Goal: Contribute content: Contribute content

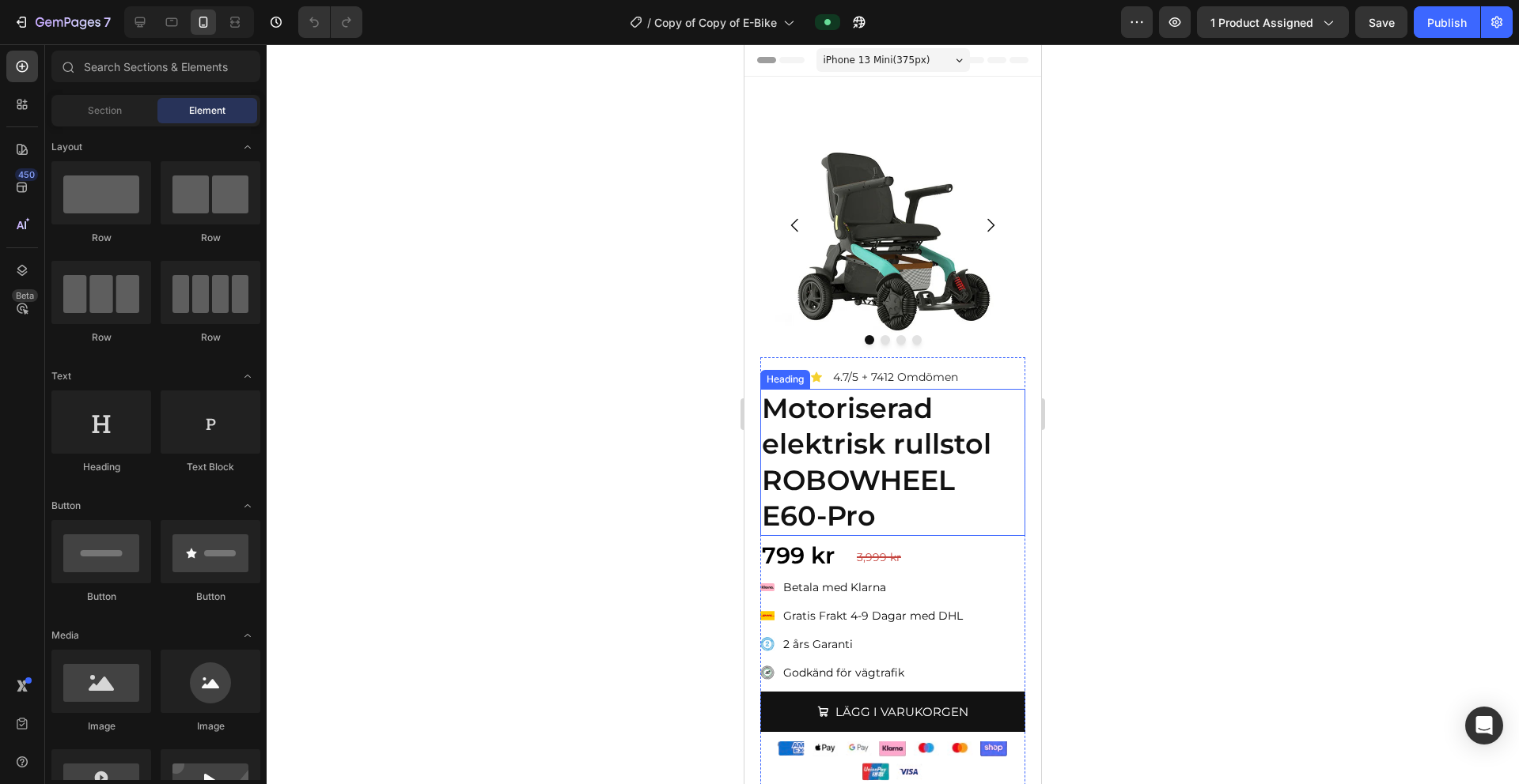
scroll to position [38, 0]
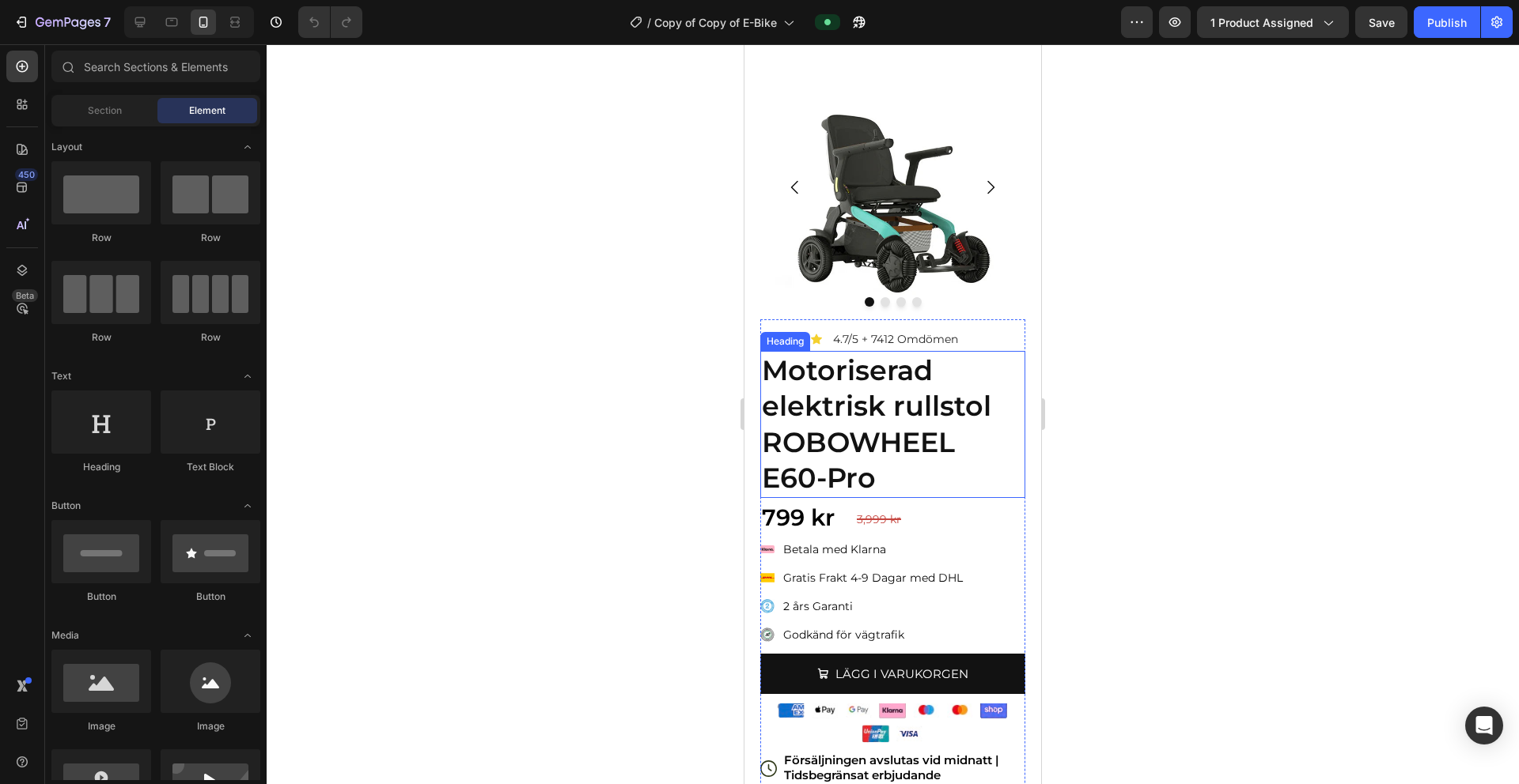
click at [905, 441] on strong "Motoriserad elektrisk rullstol ROBOWHEEL E60-Pro" at bounding box center [876, 424] width 229 height 142
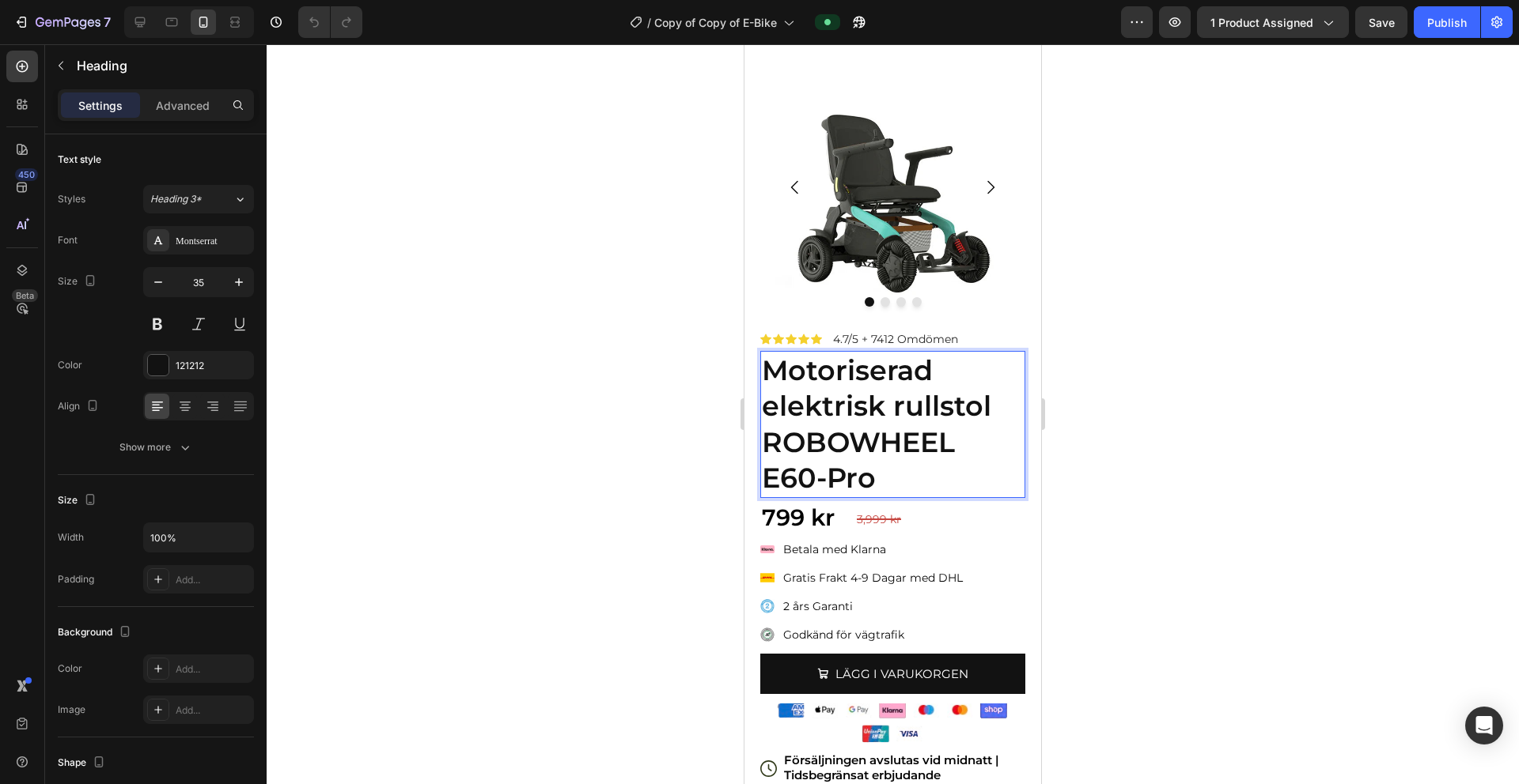
click at [885, 470] on p "Motoriserad elektrisk rullstol ROBOWHEEL E60-Pro" at bounding box center [892, 424] width 261 height 144
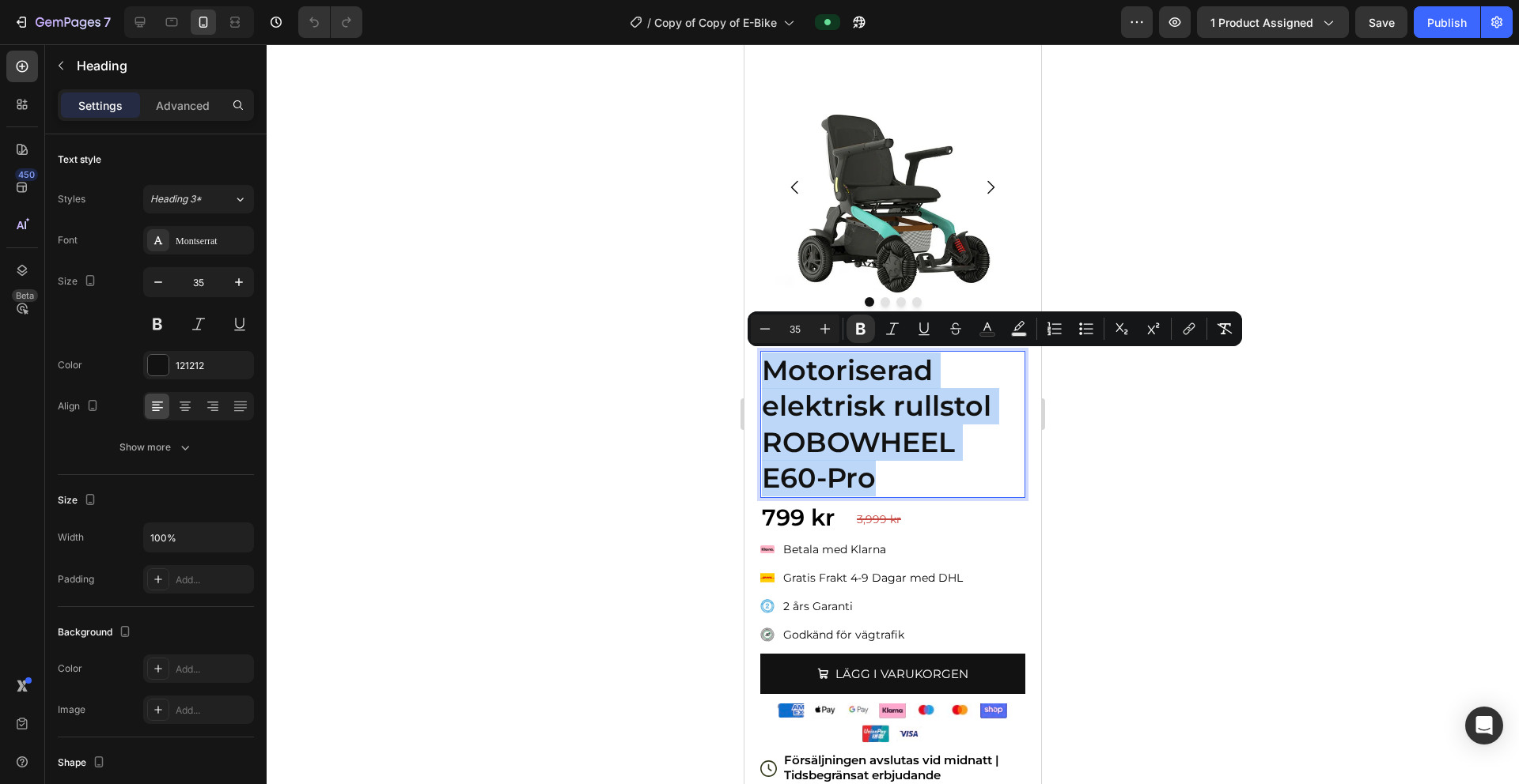
drag, startPoint x: 885, startPoint y: 472, endPoint x: 772, endPoint y: 353, distance: 164.1
click at [772, 353] on p "Motoriserad elektrisk rullstol ROBOWHEEL E60-Pro" at bounding box center [892, 424] width 261 height 144
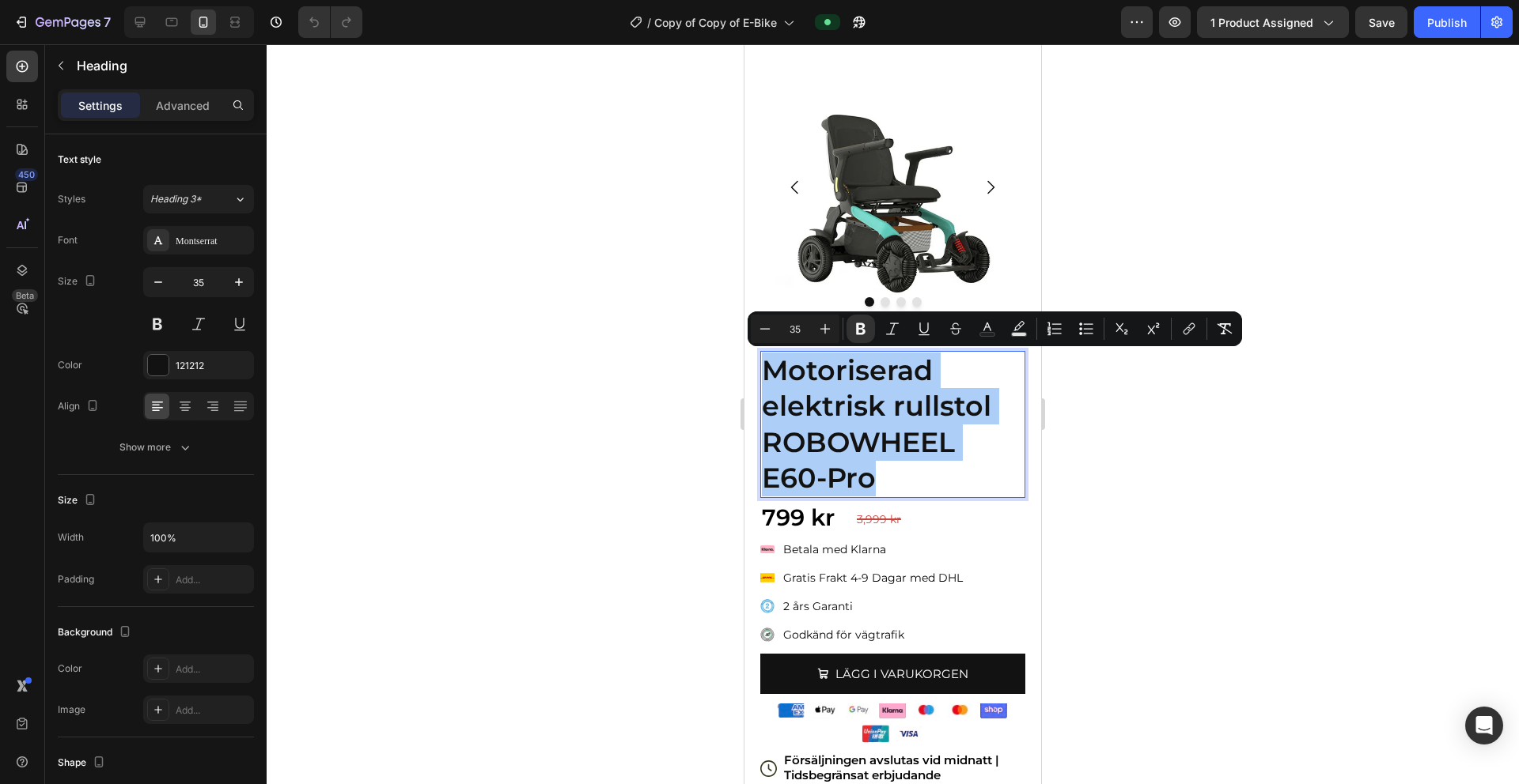
click at [948, 463] on div at bounding box center [892, 415] width 1252 height 740
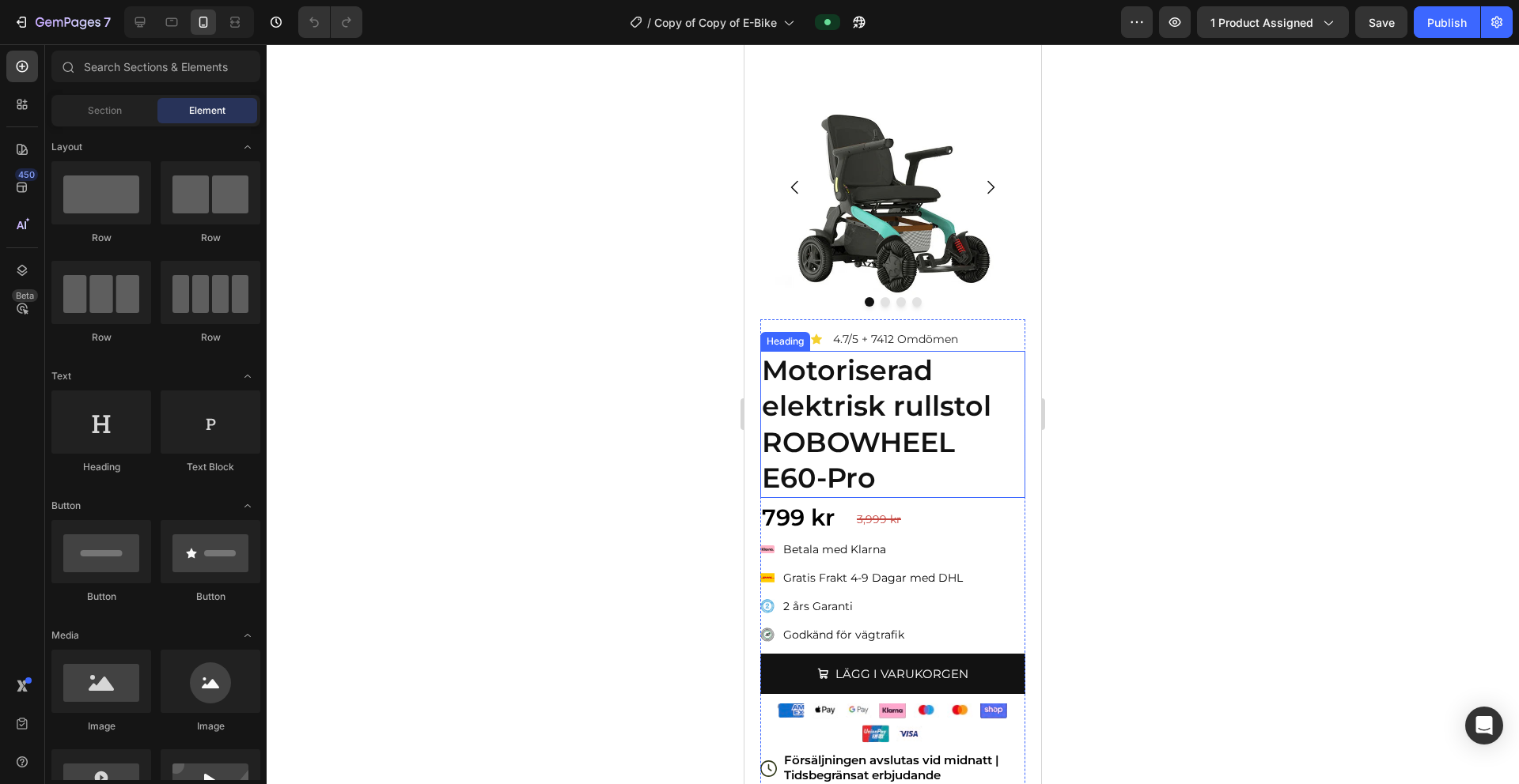
click at [941, 426] on strong "Motoriserad elektrisk rullstol ROBOWHEEL E60-Pro" at bounding box center [876, 424] width 229 height 142
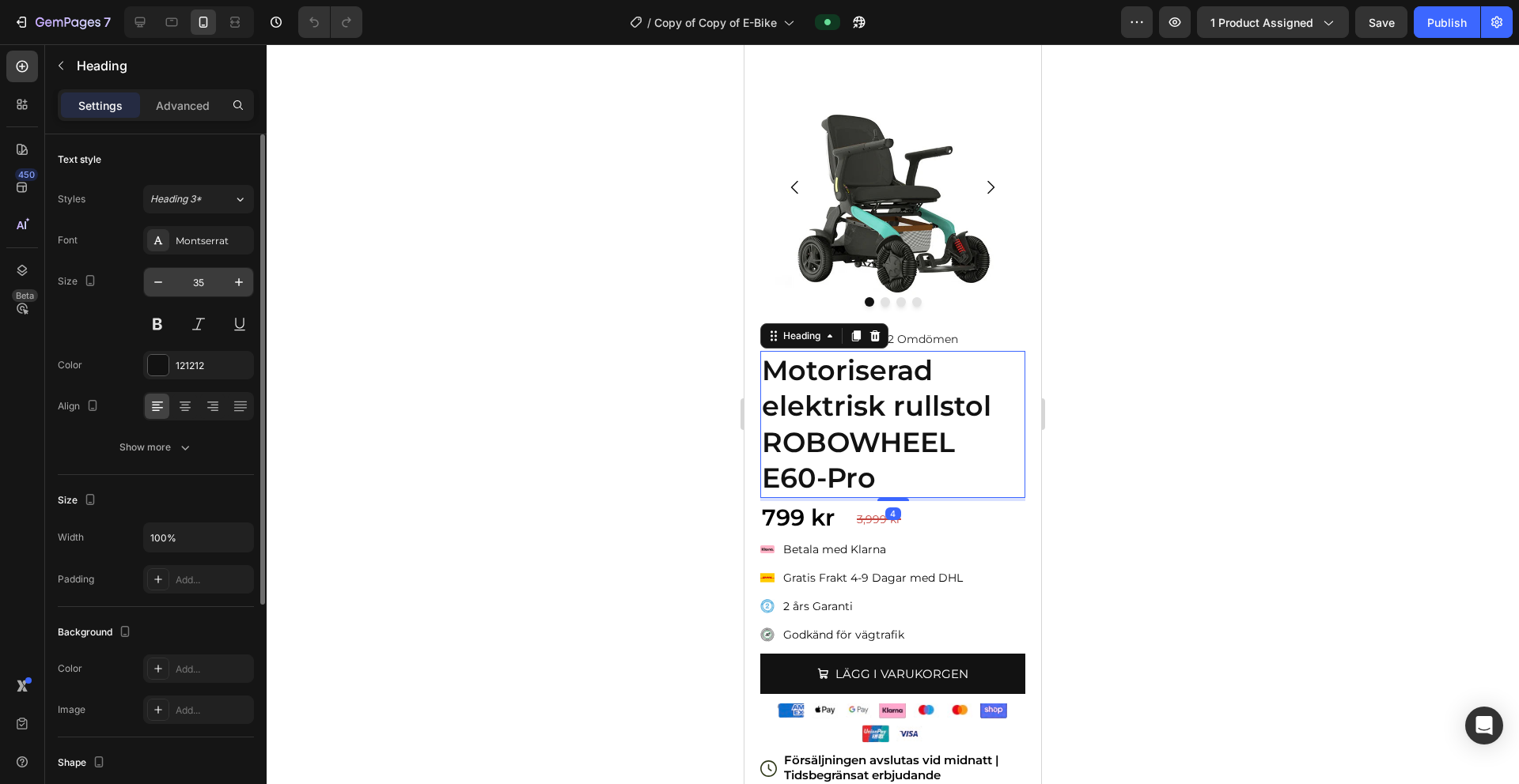
click at [200, 284] on input "35" at bounding box center [199, 282] width 52 height 29
type input "25"
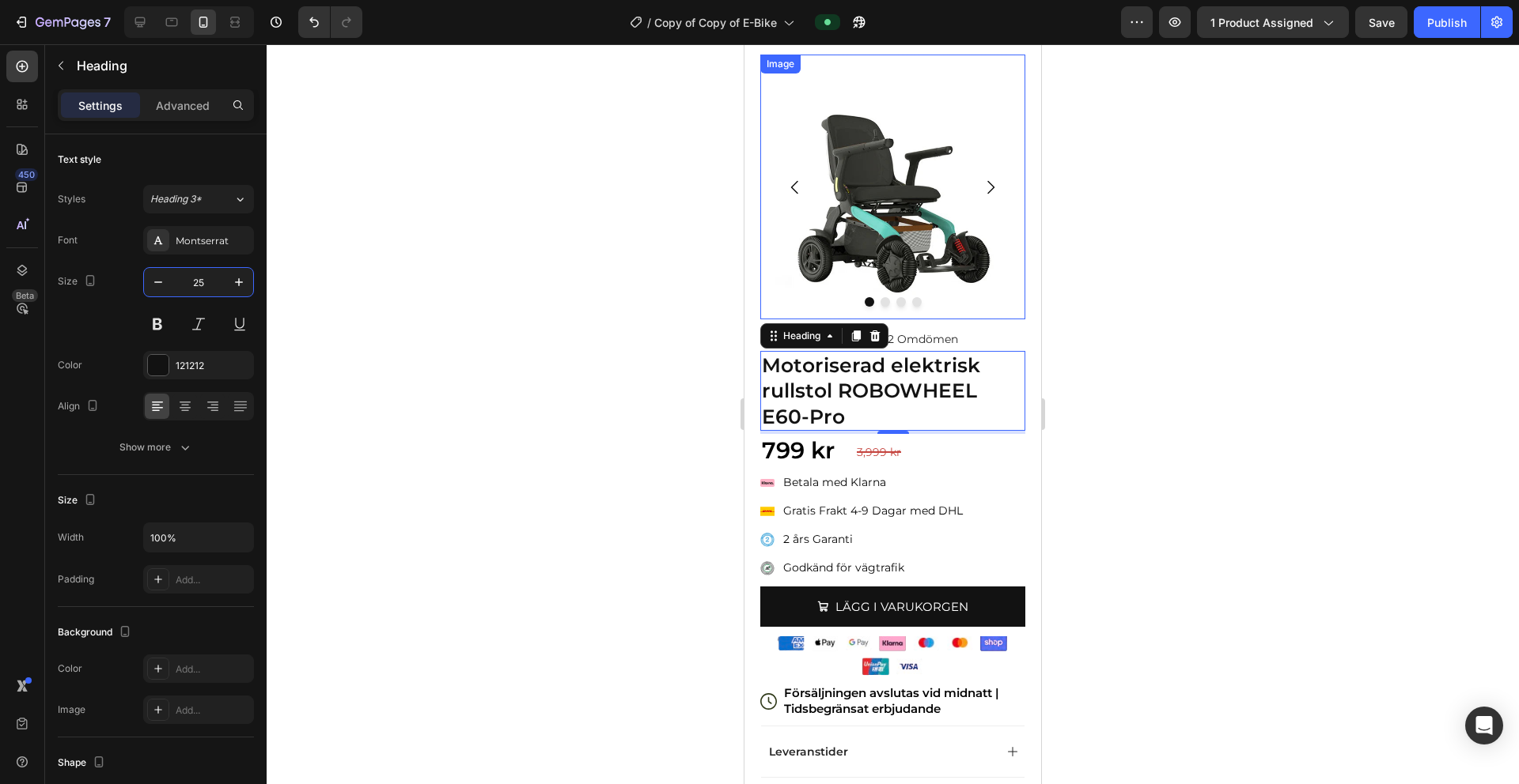
click at [948, 329] on div at bounding box center [892, 415] width 1252 height 740
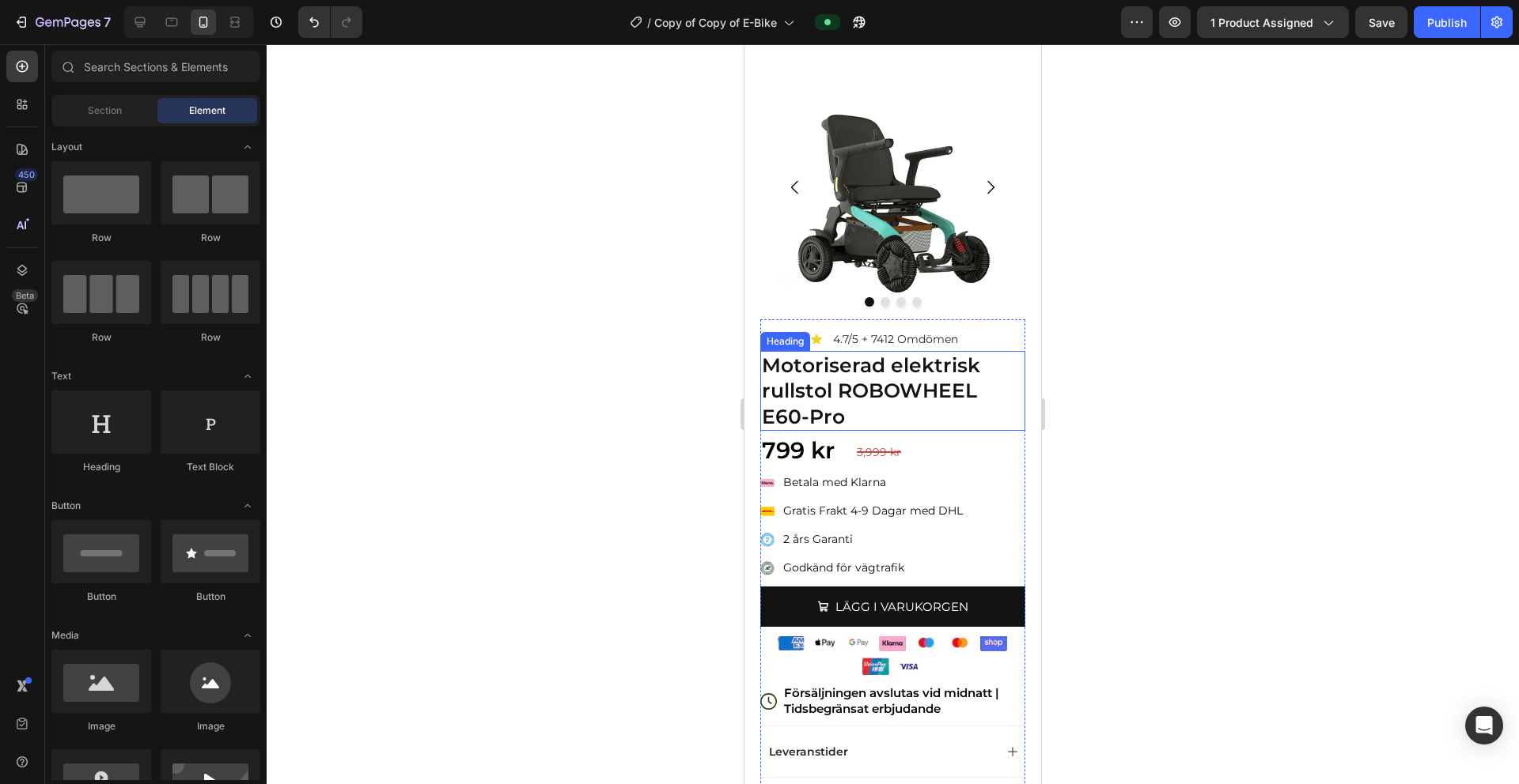
click at [948, 380] on p "⁠⁠⁠⁠⁠⁠⁠ Motoriserad elektrisk rullstol ROBOWHEEL E60-Pro" at bounding box center [892, 391] width 261 height 78
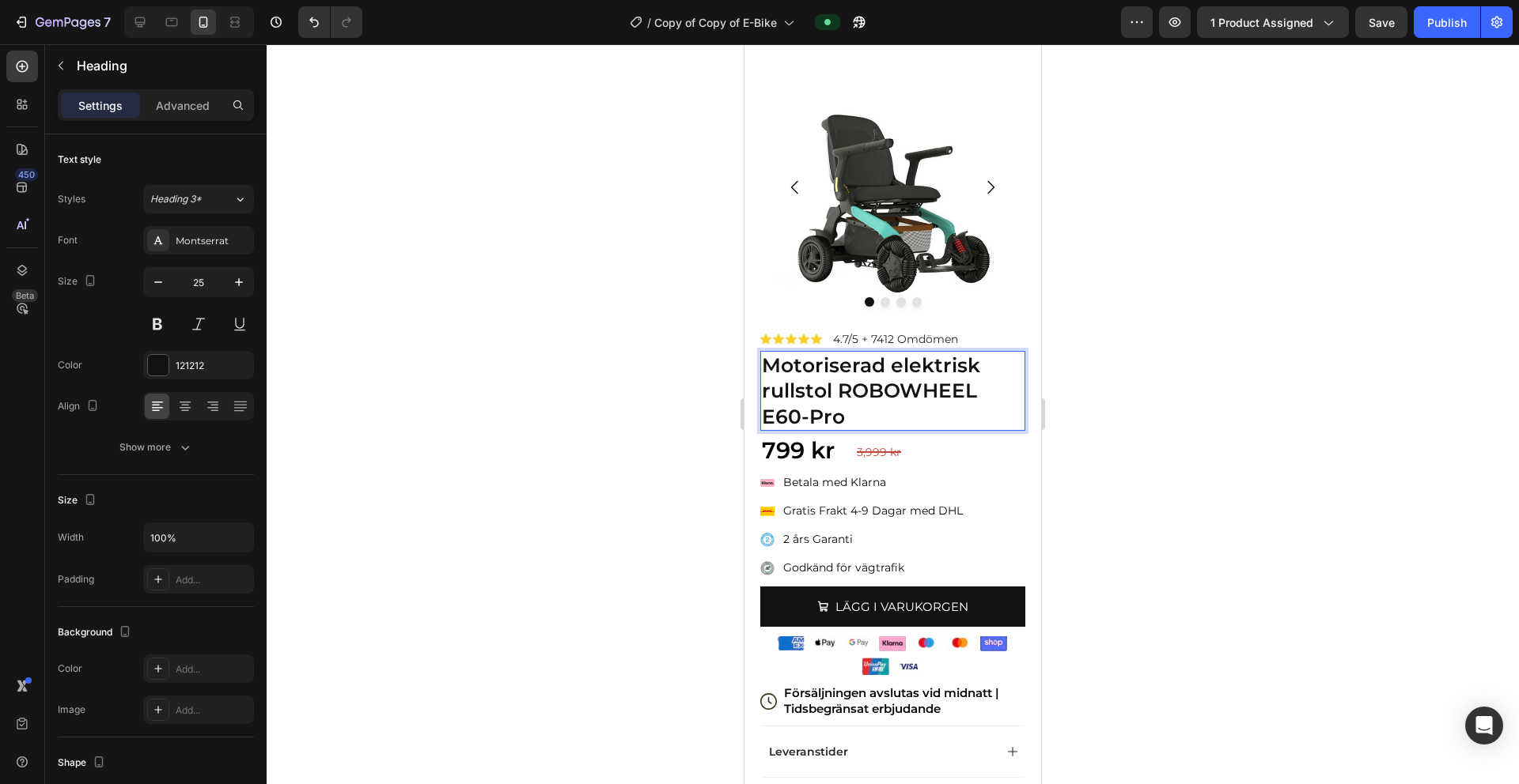
click at [838, 391] on strong "Motoriserad elektrisk rullstol ROBOWHEEL E60-Pro" at bounding box center [871, 391] width 219 height 75
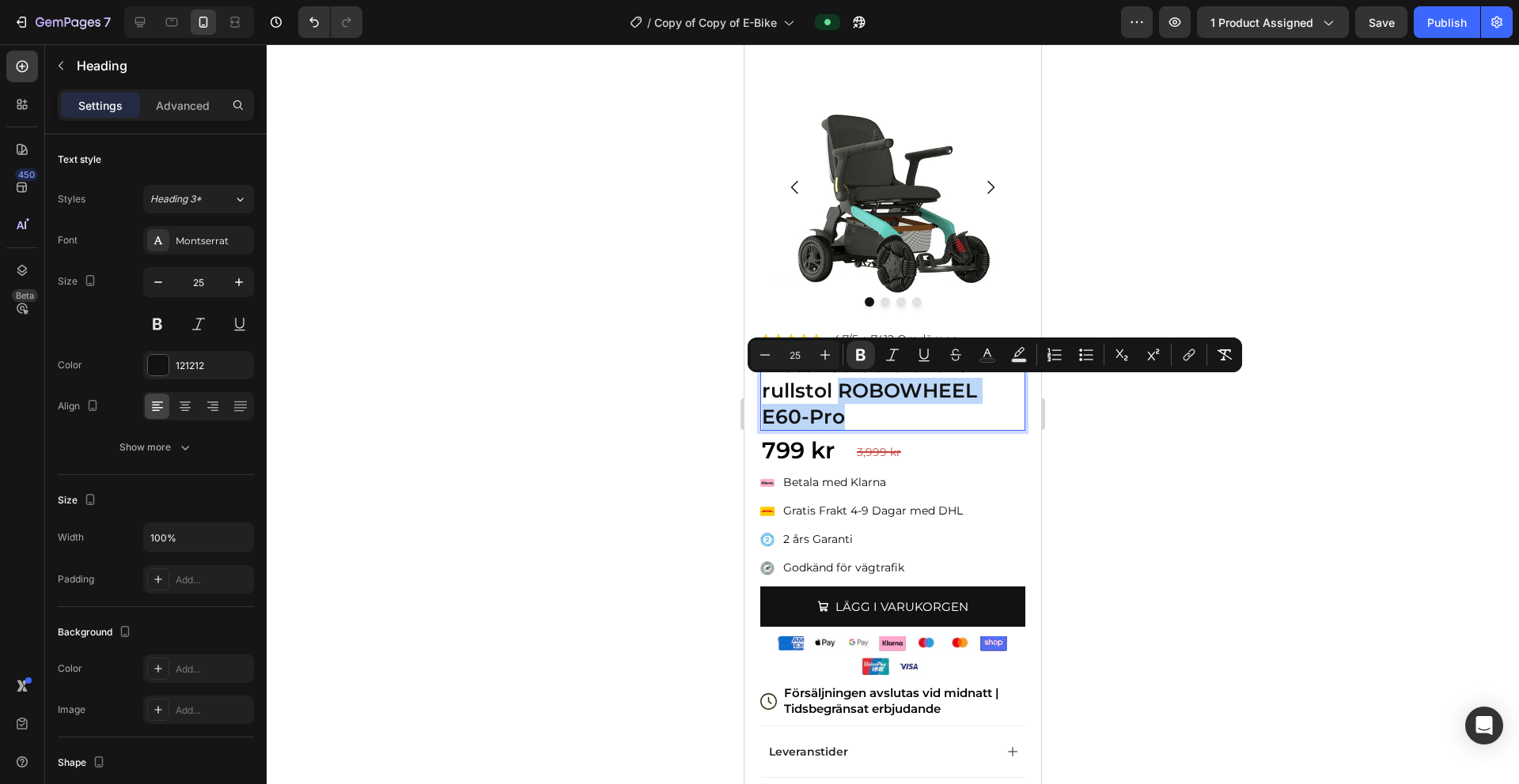
drag, startPoint x: 838, startPoint y: 391, endPoint x: 868, endPoint y: 416, distance: 39.1
click at [870, 418] on p "Motoriserad elektrisk rullstol ROBOWHEEL E60-Pro" at bounding box center [892, 391] width 261 height 78
copy strong "ROBOWHEEL E60-Pro"
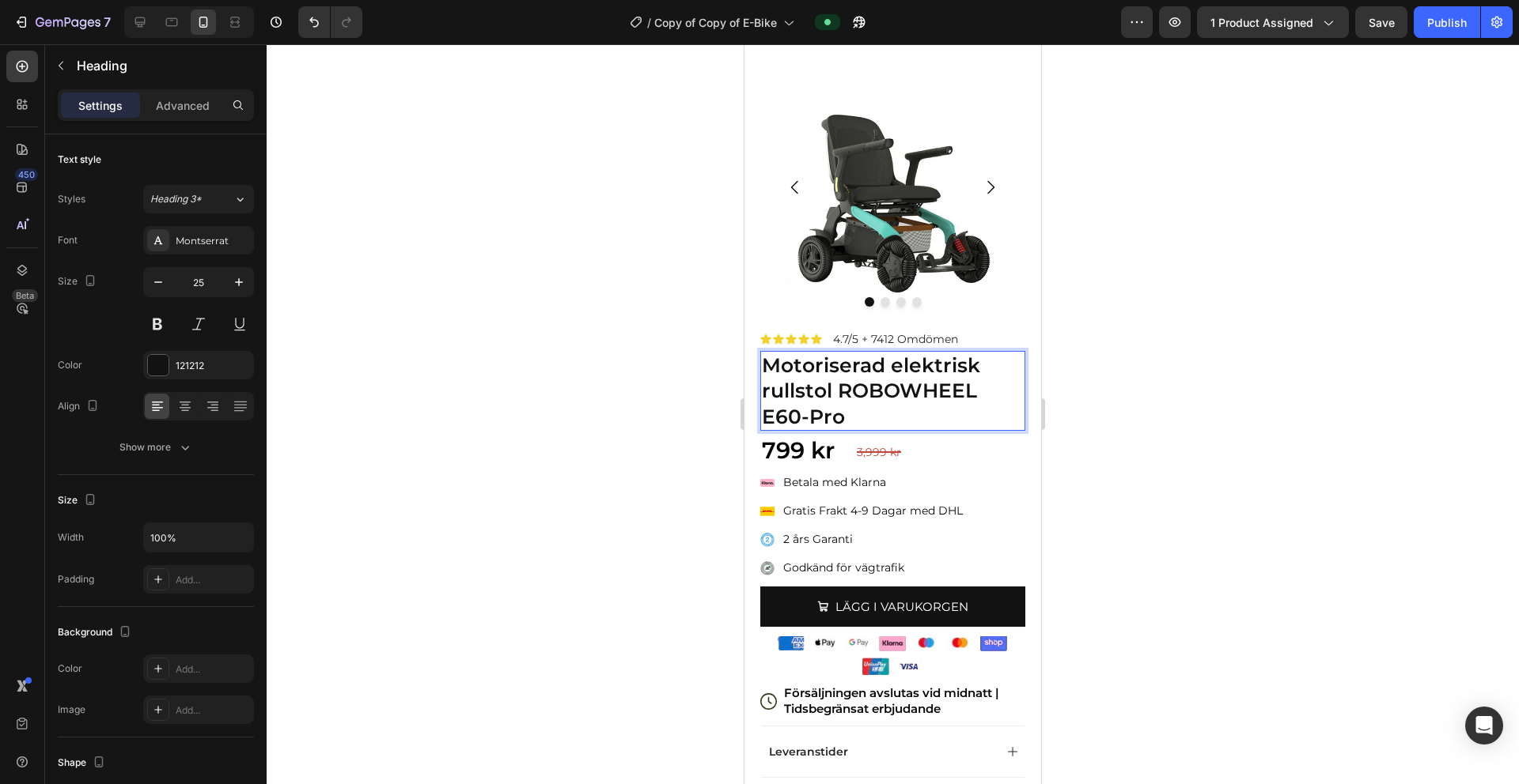
click at [816, 389] on strong "Motoriserad elektrisk rullstol ROBOWHEEL E60-Pro" at bounding box center [871, 391] width 219 height 75
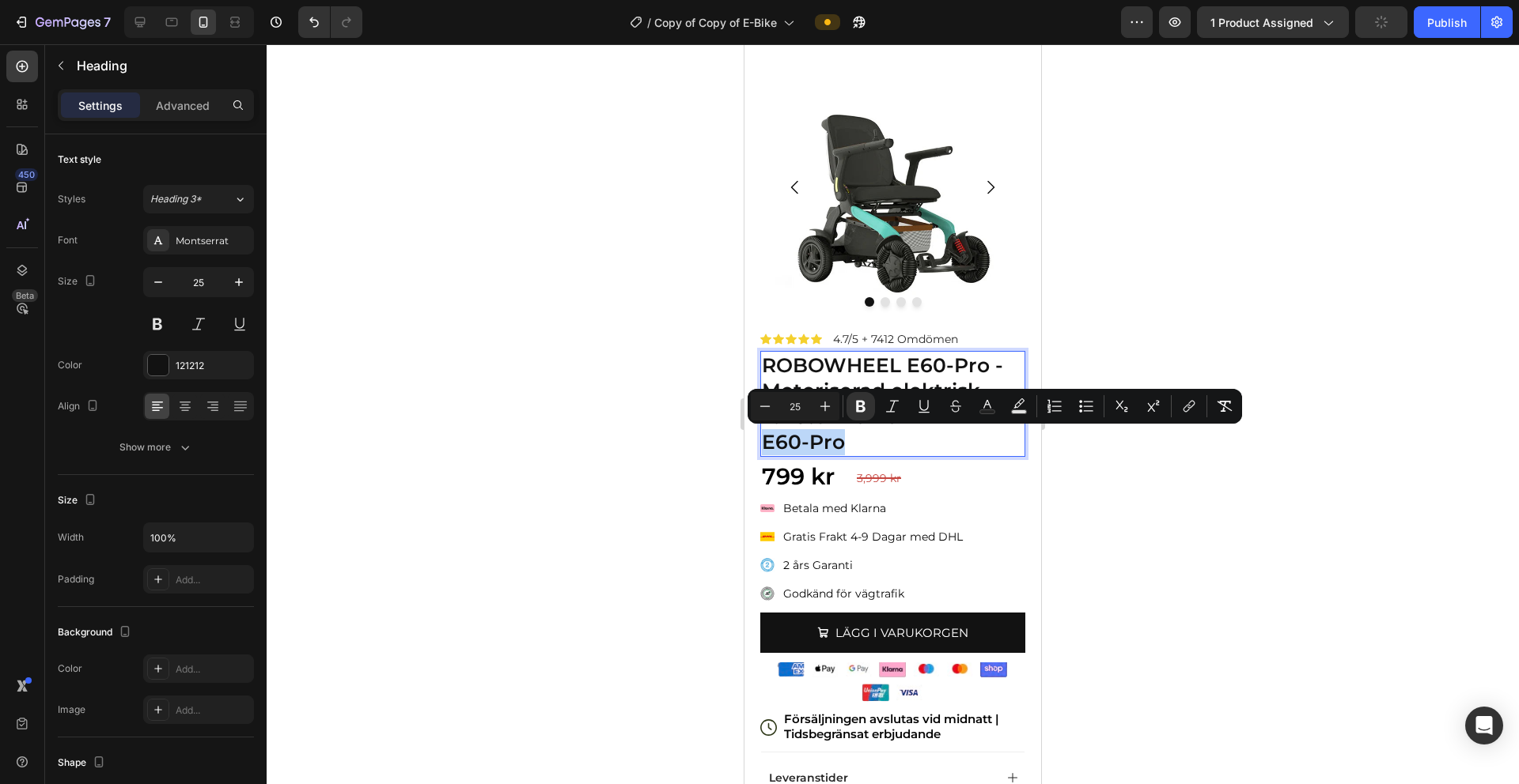
drag, startPoint x: 856, startPoint y: 443, endPoint x: 766, endPoint y: 442, distance: 90.0
click at [766, 442] on p "ROBOWHEEL E60-Pro - Motoriserad elektrisk rullstol ROBOWHEEL E60-Pro" at bounding box center [892, 404] width 261 height 103
click at [845, 448] on p "ROBOWHEEL E60-Pro - Motoriserad elektrisk rullstol ROBOWHEEL E60-Pro" at bounding box center [892, 404] width 261 height 103
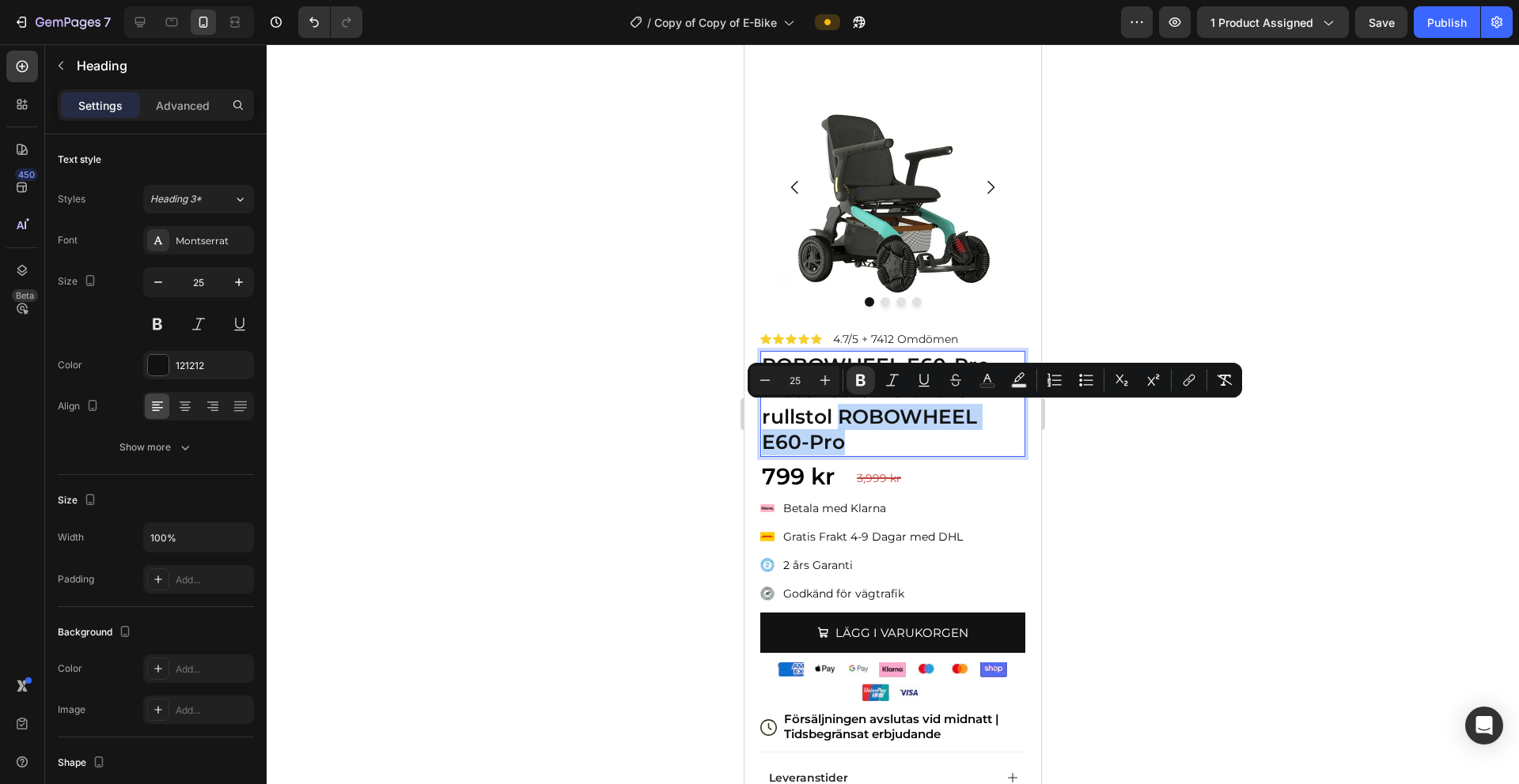
drag, startPoint x: 840, startPoint y: 416, endPoint x: 913, endPoint y: 455, distance: 82.8
click at [913, 455] on h3 "ROBOWHEEL E60-Pro - Motoriserad elektrisk rullstol ROBOWHEEL E60-Pro" at bounding box center [892, 404] width 265 height 106
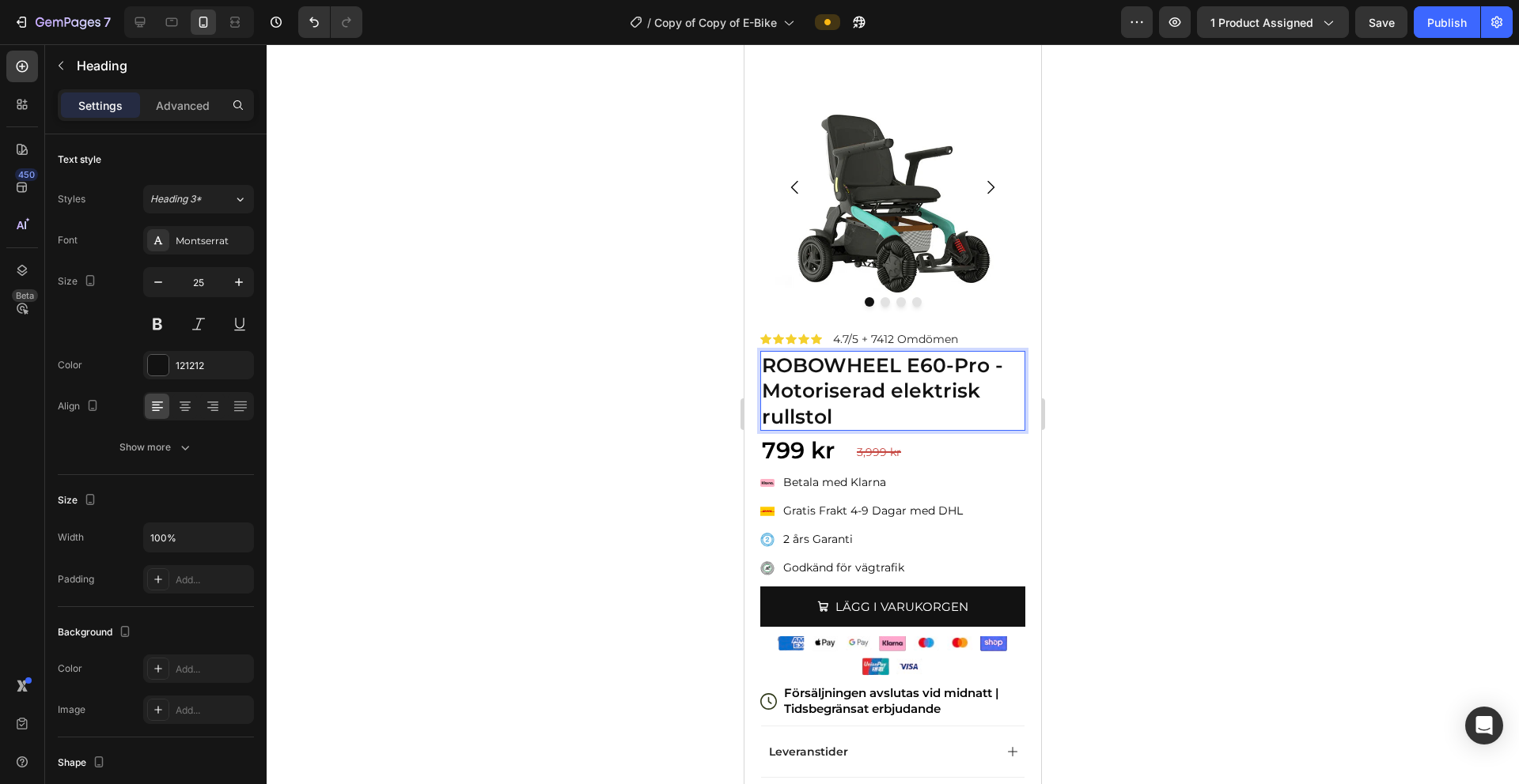
click at [948, 416] on div at bounding box center [892, 415] width 1252 height 740
click at [948, 370] on p "⁠⁠⁠⁠⁠⁠⁠ ROBOWHEEL E60-Pro - Motoriserad elektrisk rullstol" at bounding box center [892, 391] width 261 height 78
click at [948, 365] on p "ROBOWHEEL E60-Pro - Motoriserad elektrisk rullstol" at bounding box center [892, 391] width 261 height 78
click at [948, 357] on div at bounding box center [892, 415] width 1252 height 740
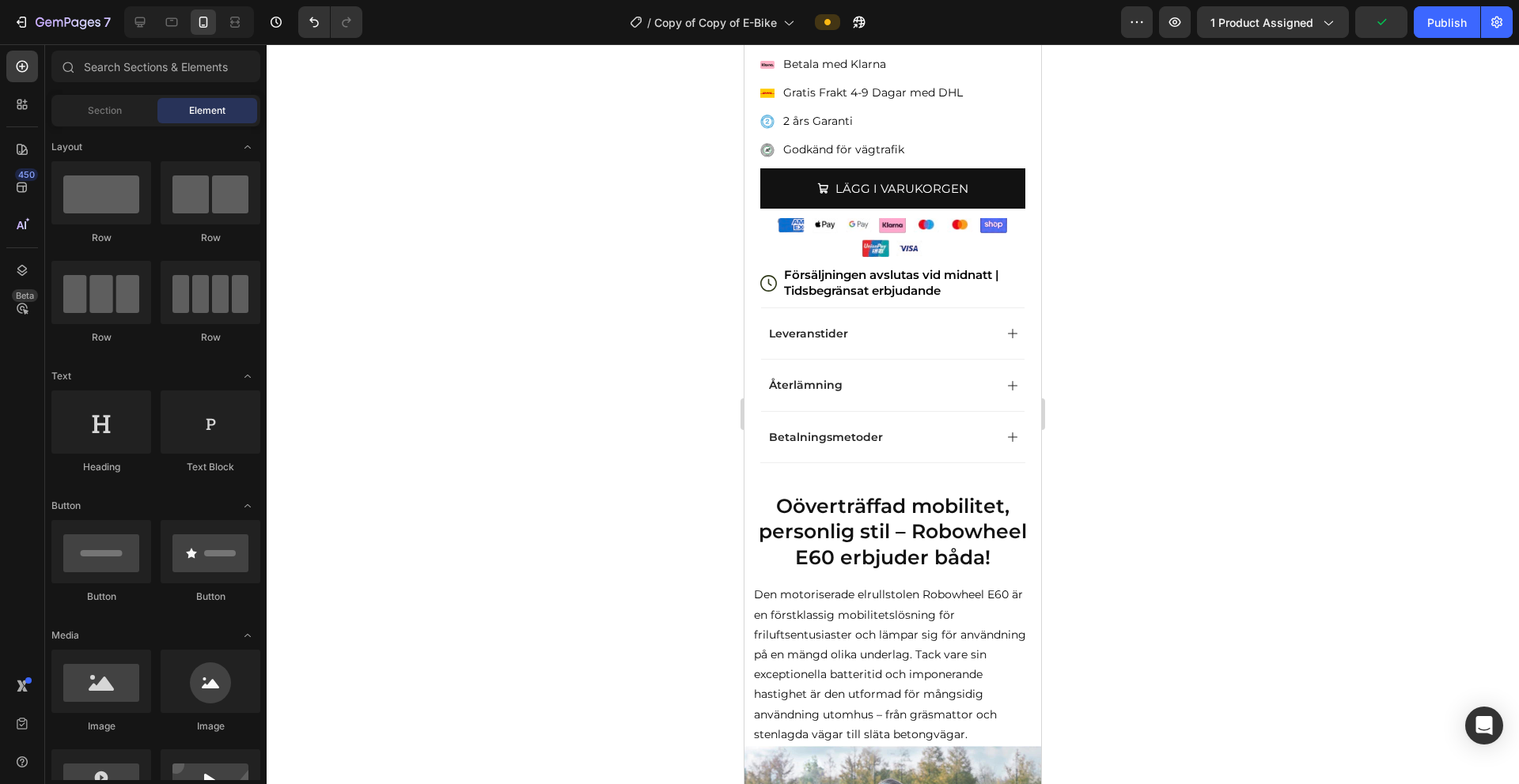
scroll to position [210, 0]
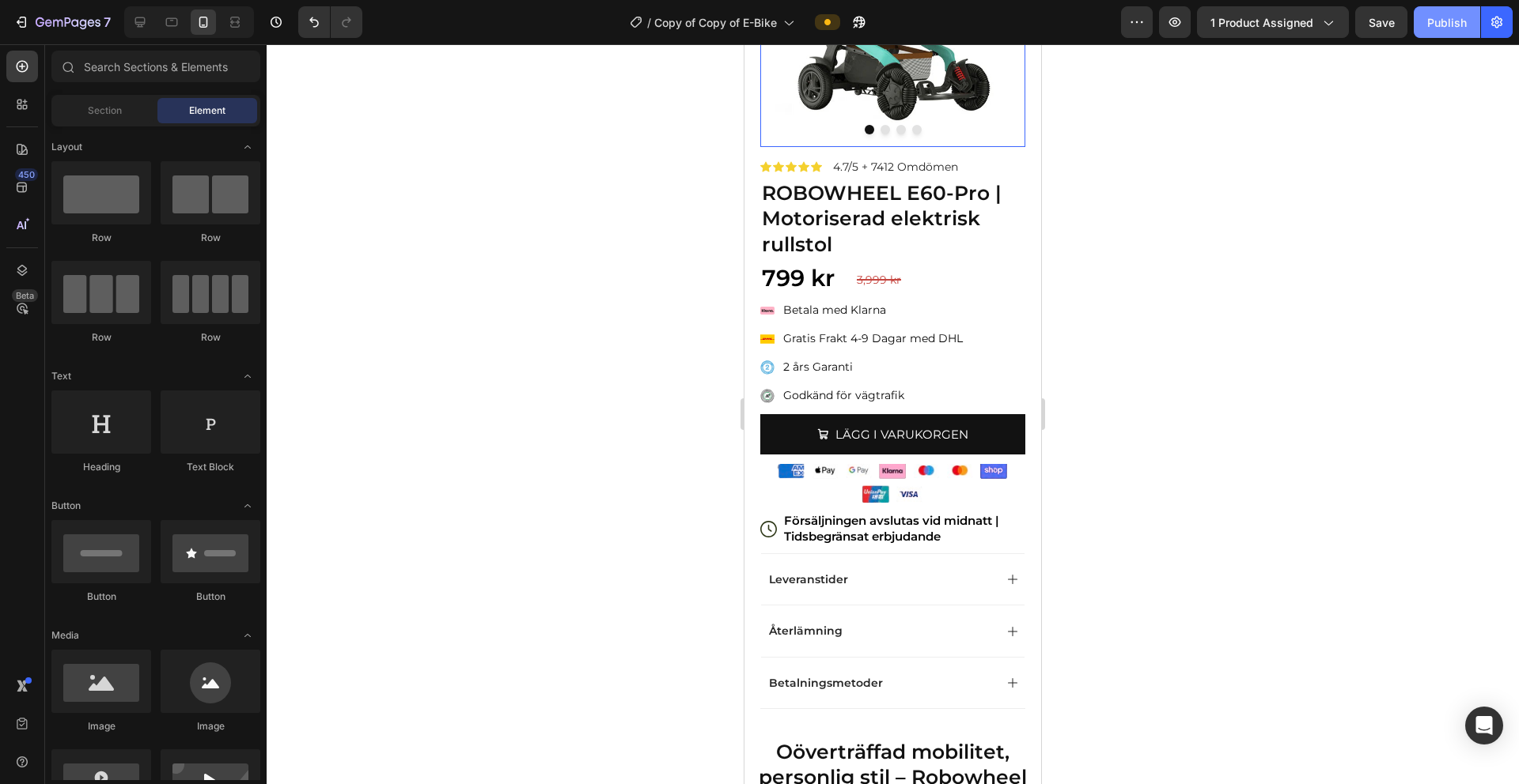
click at [948, 26] on div "Publish" at bounding box center [1447, 22] width 39 height 17
